Goal: Transaction & Acquisition: Subscribe to service/newsletter

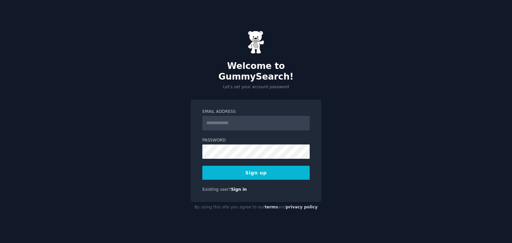
click at [257, 116] on input "Email Address" at bounding box center [255, 123] width 107 height 15
type input "**********"
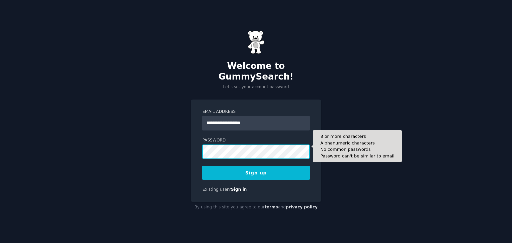
click at [202, 166] on button "Sign up" at bounding box center [255, 173] width 107 height 14
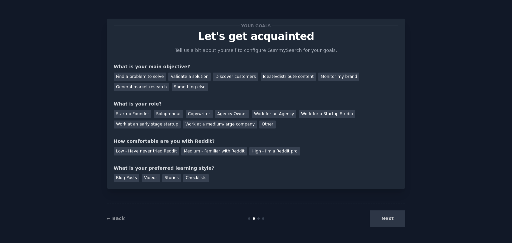
click at [380, 211] on div "Next" at bounding box center [356, 219] width 100 height 16
click at [382, 218] on div "Next" at bounding box center [356, 219] width 100 height 16
click at [150, 76] on div "Find a problem to solve" at bounding box center [140, 77] width 52 height 8
click at [385, 223] on div "Next" at bounding box center [356, 219] width 100 height 16
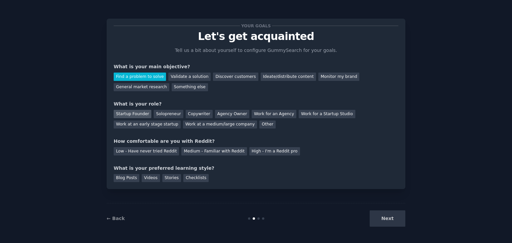
click at [141, 115] on div "Startup Founder" at bounding box center [133, 114] width 38 height 8
click at [162, 151] on div "Low - Have never tried Reddit" at bounding box center [146, 151] width 65 height 8
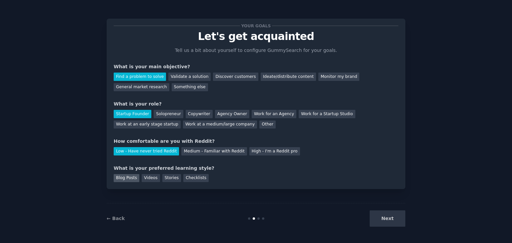
click at [129, 182] on div "Blog Posts" at bounding box center [127, 178] width 26 height 8
click at [383, 225] on button "Next" at bounding box center [388, 219] width 36 height 16
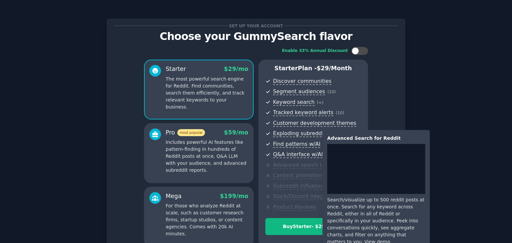
scroll to position [67, 0]
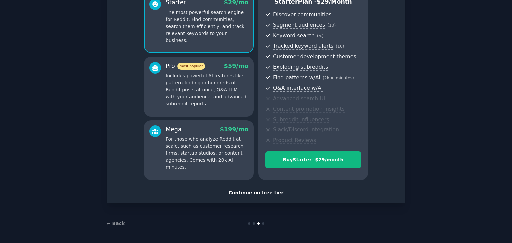
click at [260, 194] on div "Continue on free tier" at bounding box center [256, 193] width 285 height 7
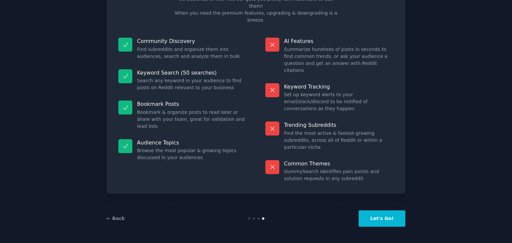
scroll to position [16, 0]
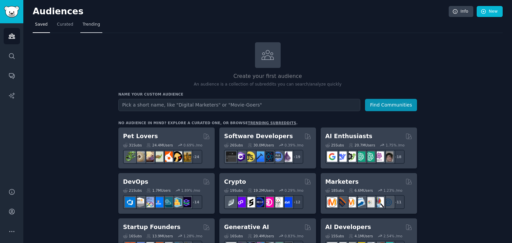
click at [83, 25] on span "Trending" at bounding box center [91, 25] width 17 height 6
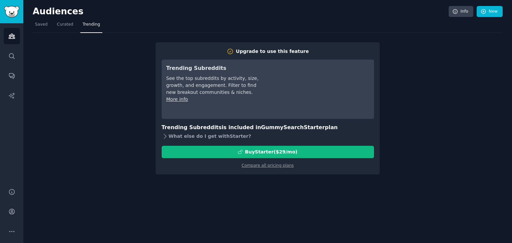
click at [204, 136] on div "What else do I get with Starter ?" at bounding box center [268, 136] width 212 height 9
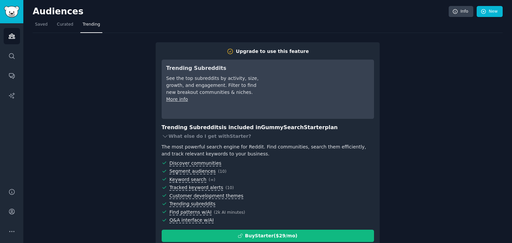
scroll to position [24, 0]
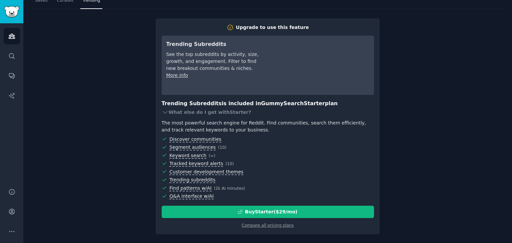
click at [424, 66] on div "Upgrade to use this feature Trending Subreddits See the top subreddits by activ…" at bounding box center [268, 122] width 470 height 226
